Goal: Task Accomplishment & Management: Complete application form

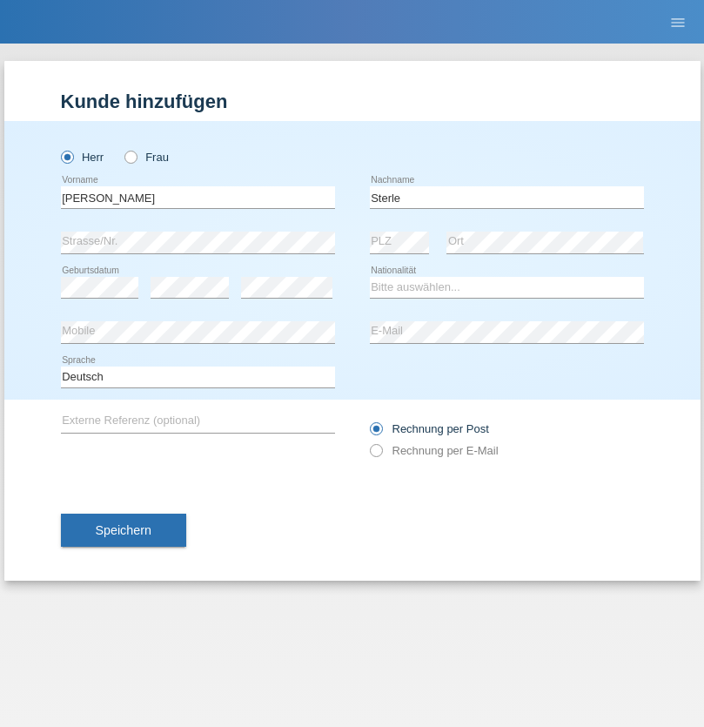
type input "Sterle"
select select "CH"
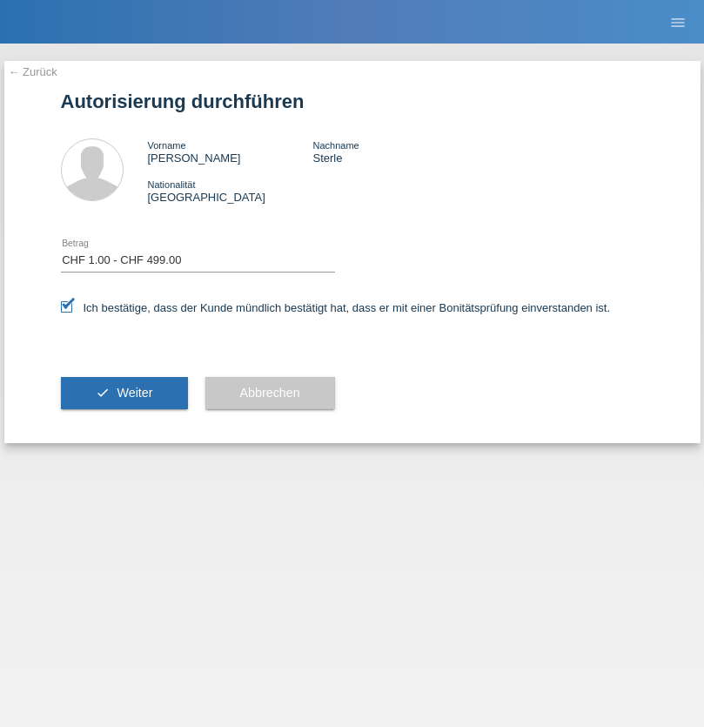
select select "1"
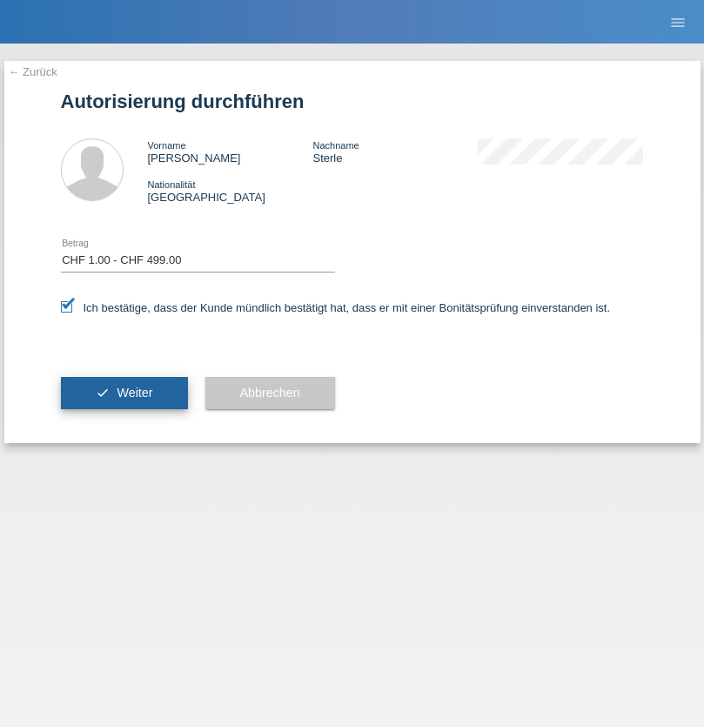
click at [124, 393] on span "Weiter" at bounding box center [135, 393] width 36 height 14
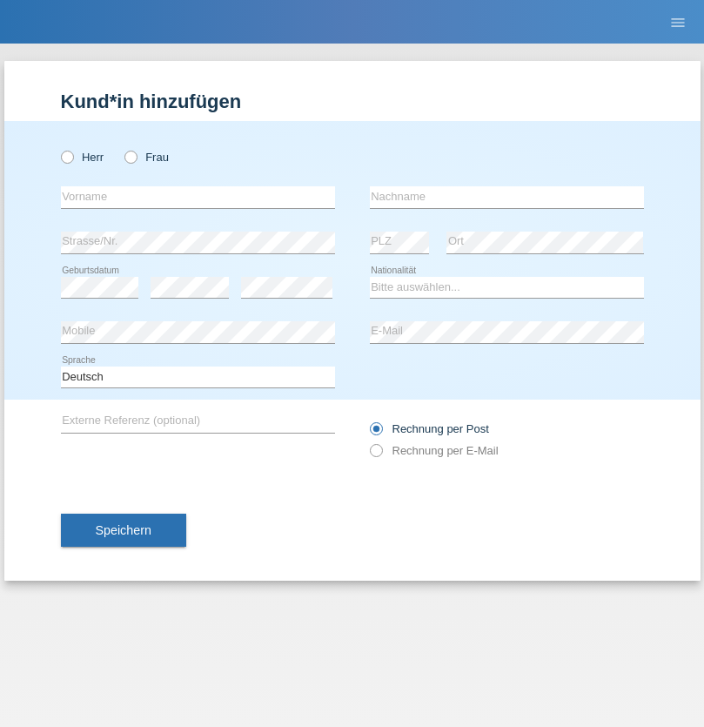
radio input "true"
click at [198, 197] on input "text" at bounding box center [198, 197] width 274 height 22
type input "[PERSON_NAME]"
click at [507, 197] on input "text" at bounding box center [507, 197] width 274 height 22
type input "Ambrosio"
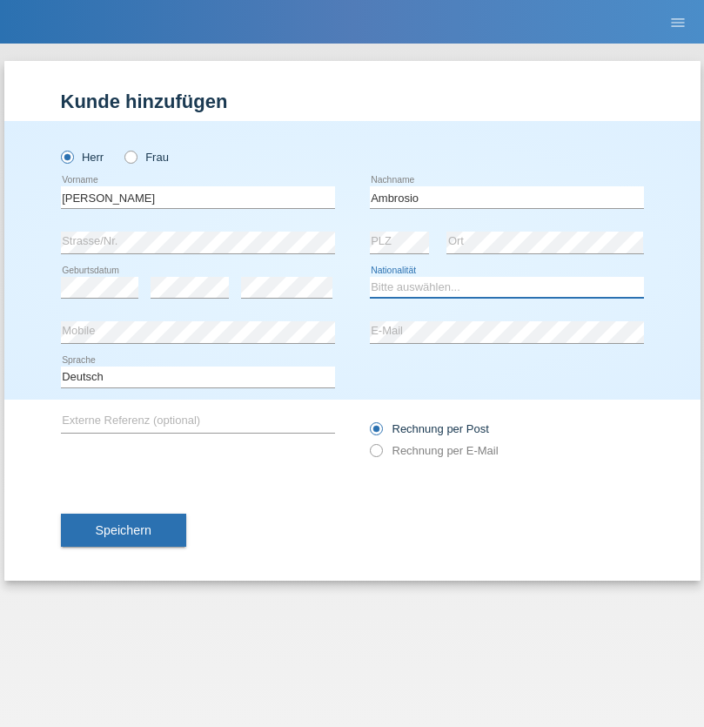
select select "PT"
select select "C"
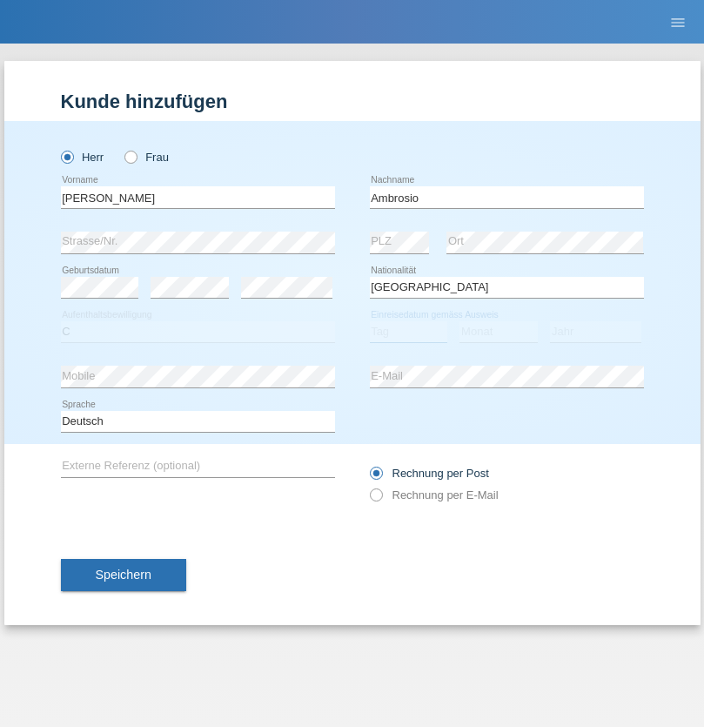
select select "01"
select select "04"
select select "1999"
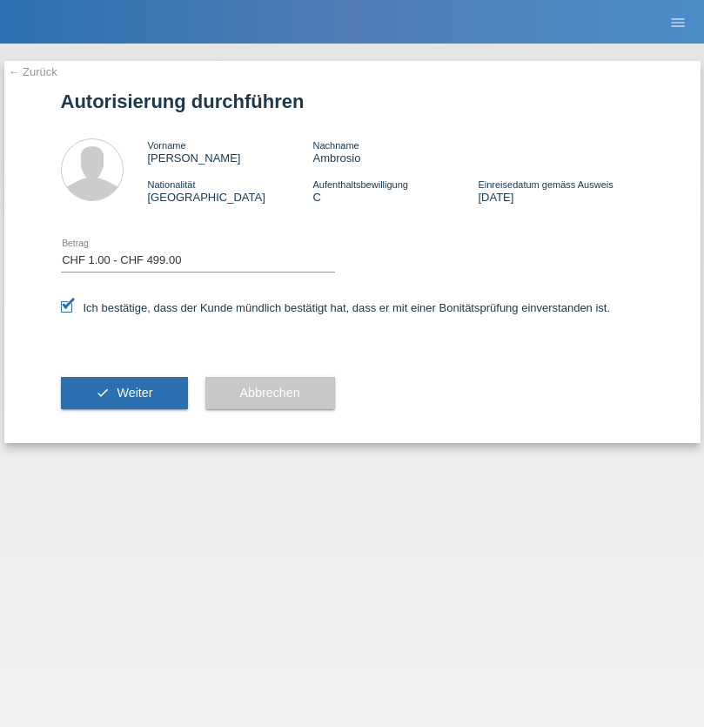
select select "1"
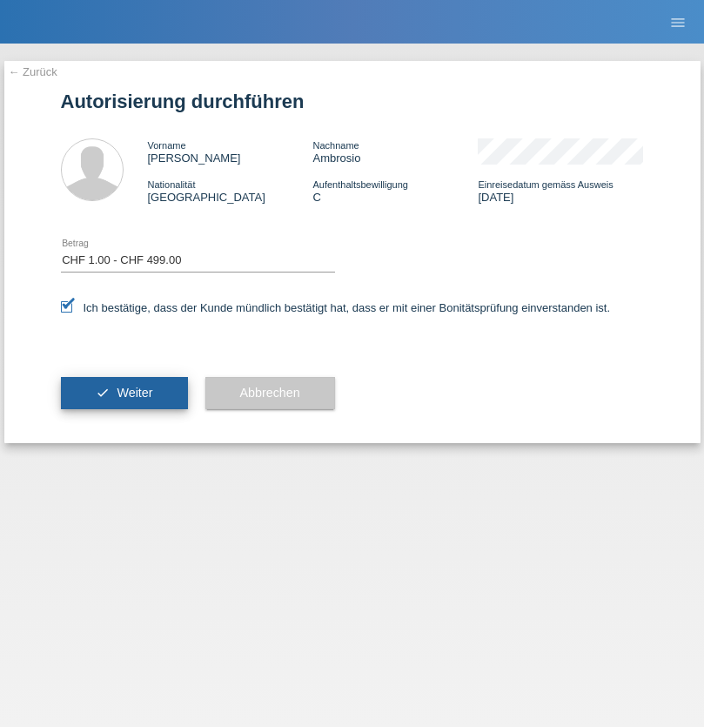
click at [124, 393] on span "Weiter" at bounding box center [135, 393] width 36 height 14
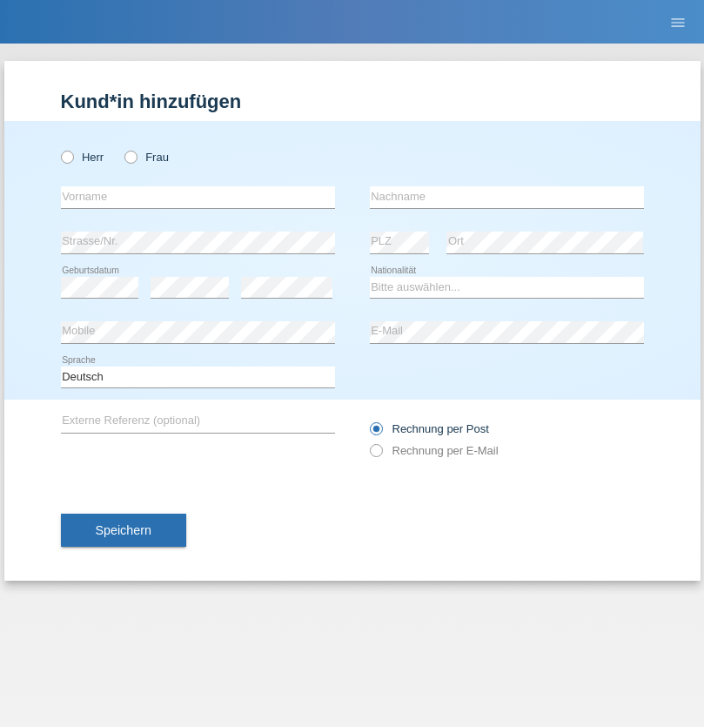
radio input "true"
click at [198, 197] on input "text" at bounding box center [198, 197] width 274 height 22
type input "Vemzin"
click at [507, 197] on input "text" at bounding box center [507, 197] width 274 height 22
type input "[PERSON_NAME]"
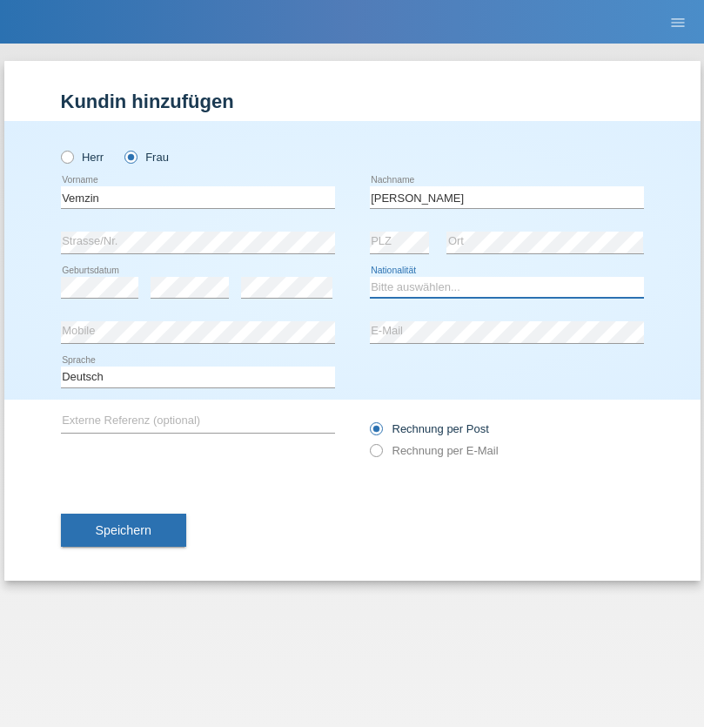
select select "CH"
